Goal: Find specific page/section: Find specific page/section

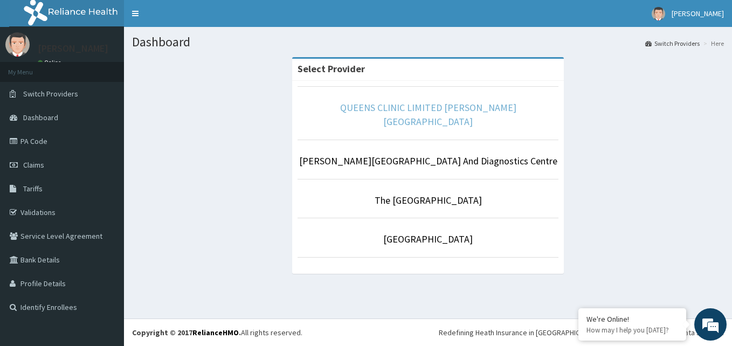
click at [419, 110] on link "QUEENS CLINIC LIMITED [PERSON_NAME][GEOGRAPHIC_DATA]" at bounding box center [428, 114] width 176 height 26
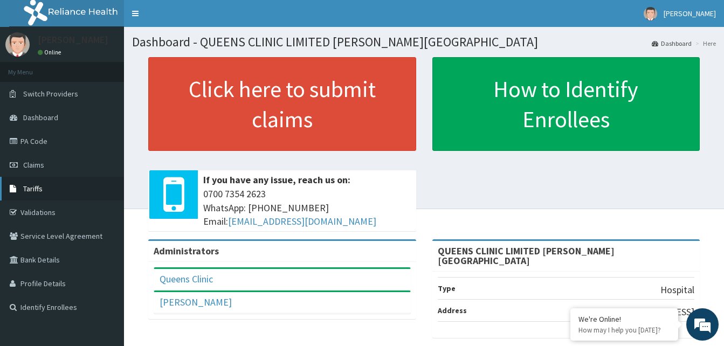
click at [37, 191] on span "Tariffs" at bounding box center [32, 189] width 19 height 10
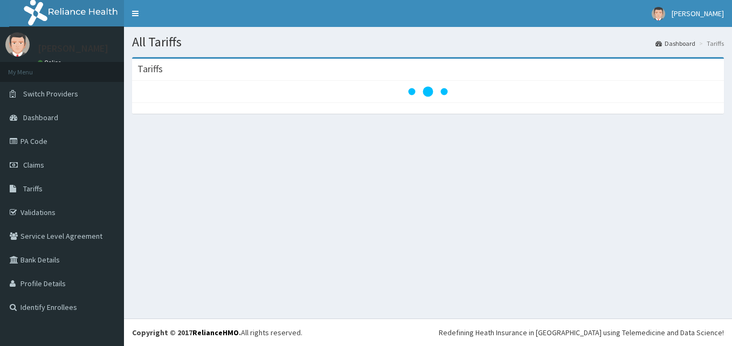
click at [40, 175] on link "Claims" at bounding box center [62, 165] width 124 height 24
